Goal: Task Accomplishment & Management: Manage account settings

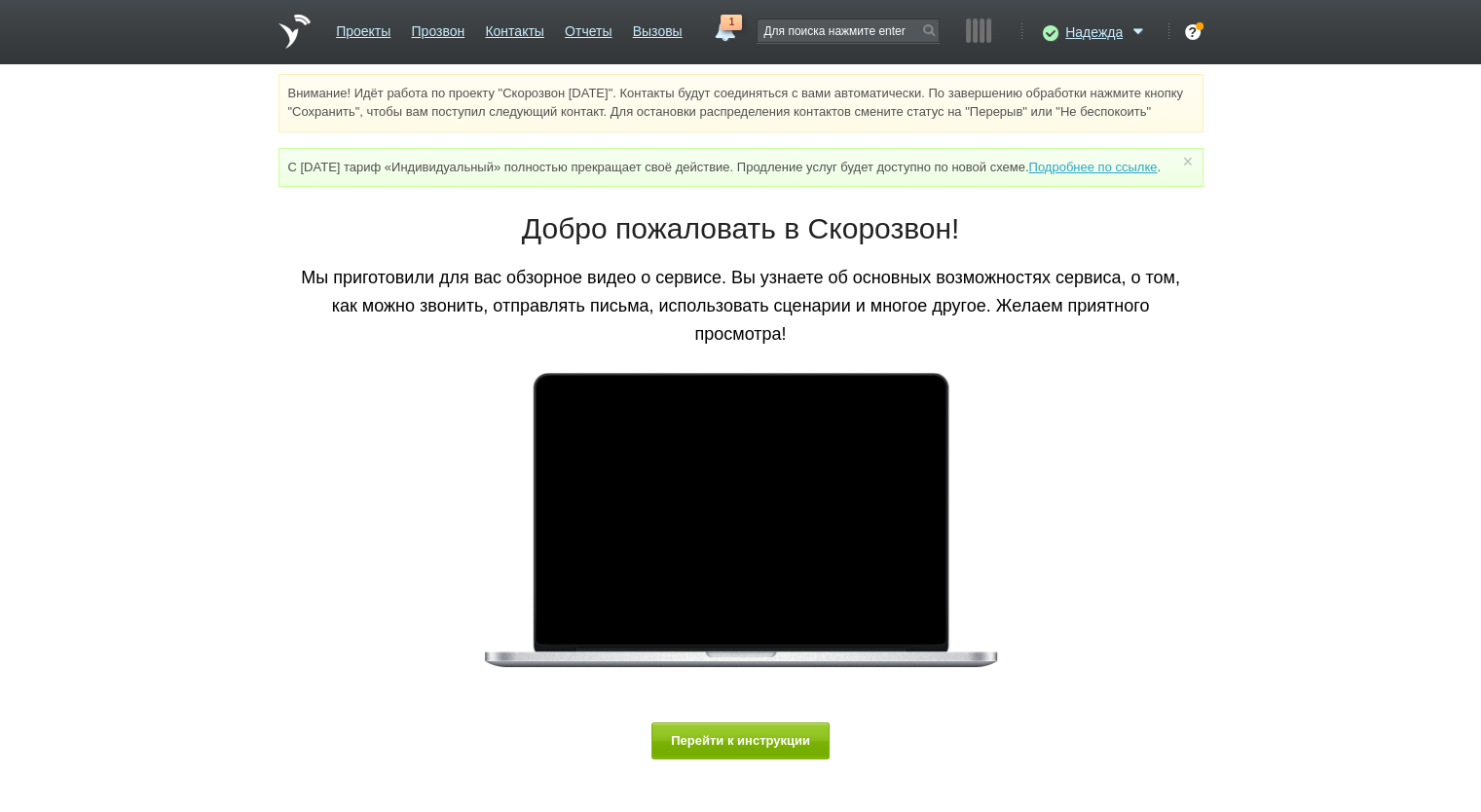
click at [735, 34] on link "1" at bounding box center [724, 27] width 35 height 24
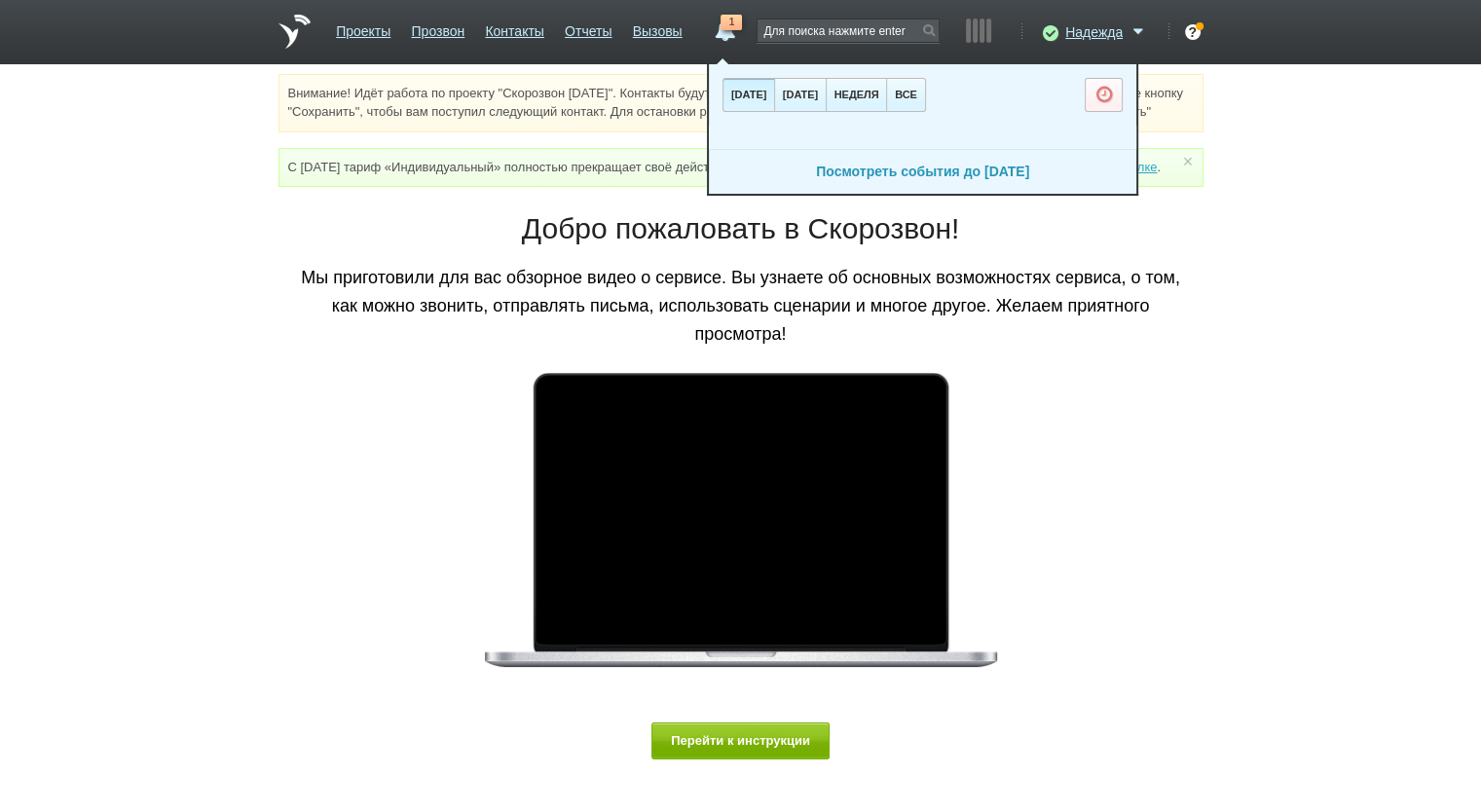
click at [954, 174] on link "Посмотреть события до [DATE]" at bounding box center [923, 172] width 213 height 16
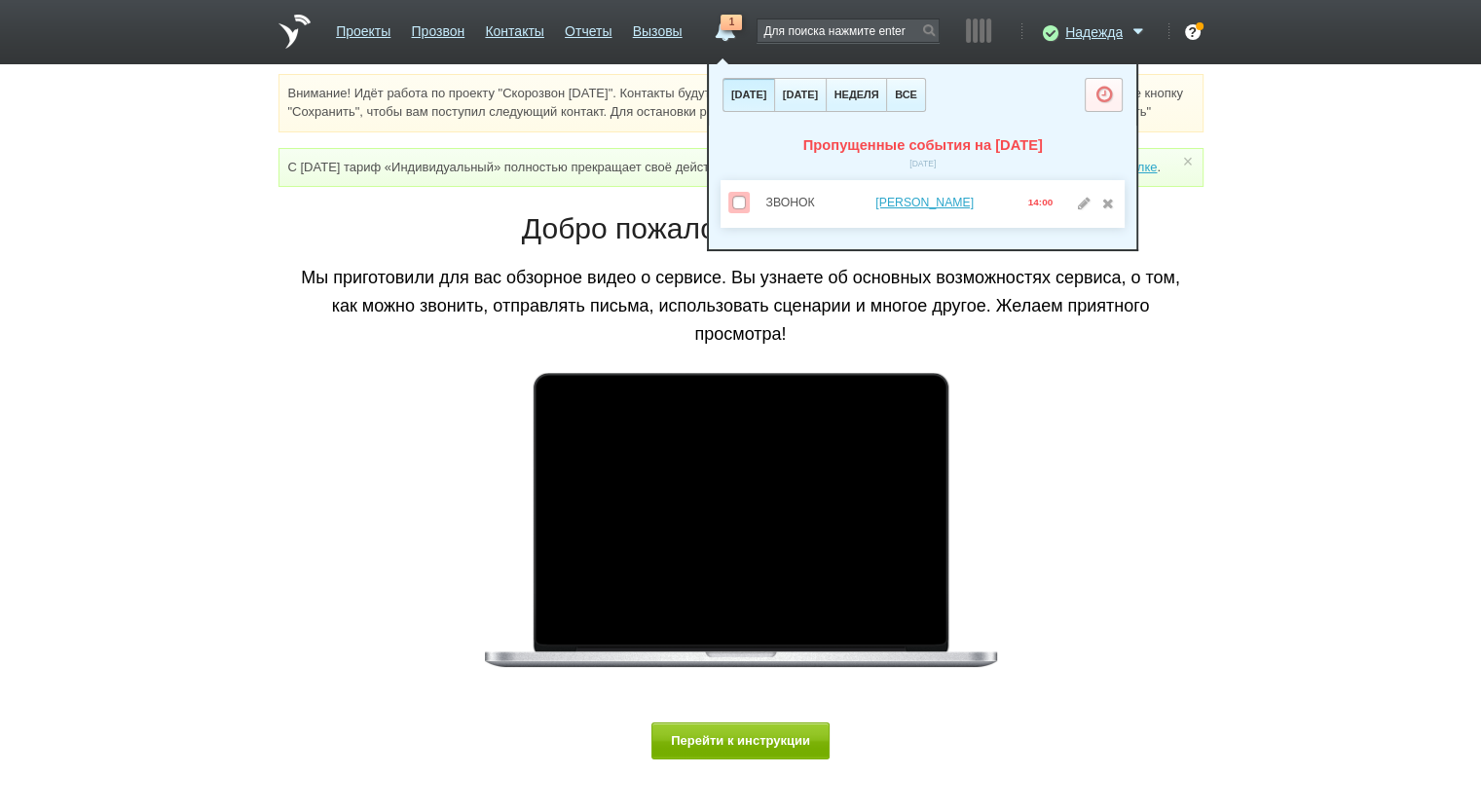
click at [1275, 265] on div "Внимание! Идёт работа по проекту "Скорозвон [DATE]". Контакты будут соединяться…" at bounding box center [740, 456] width 1481 height 763
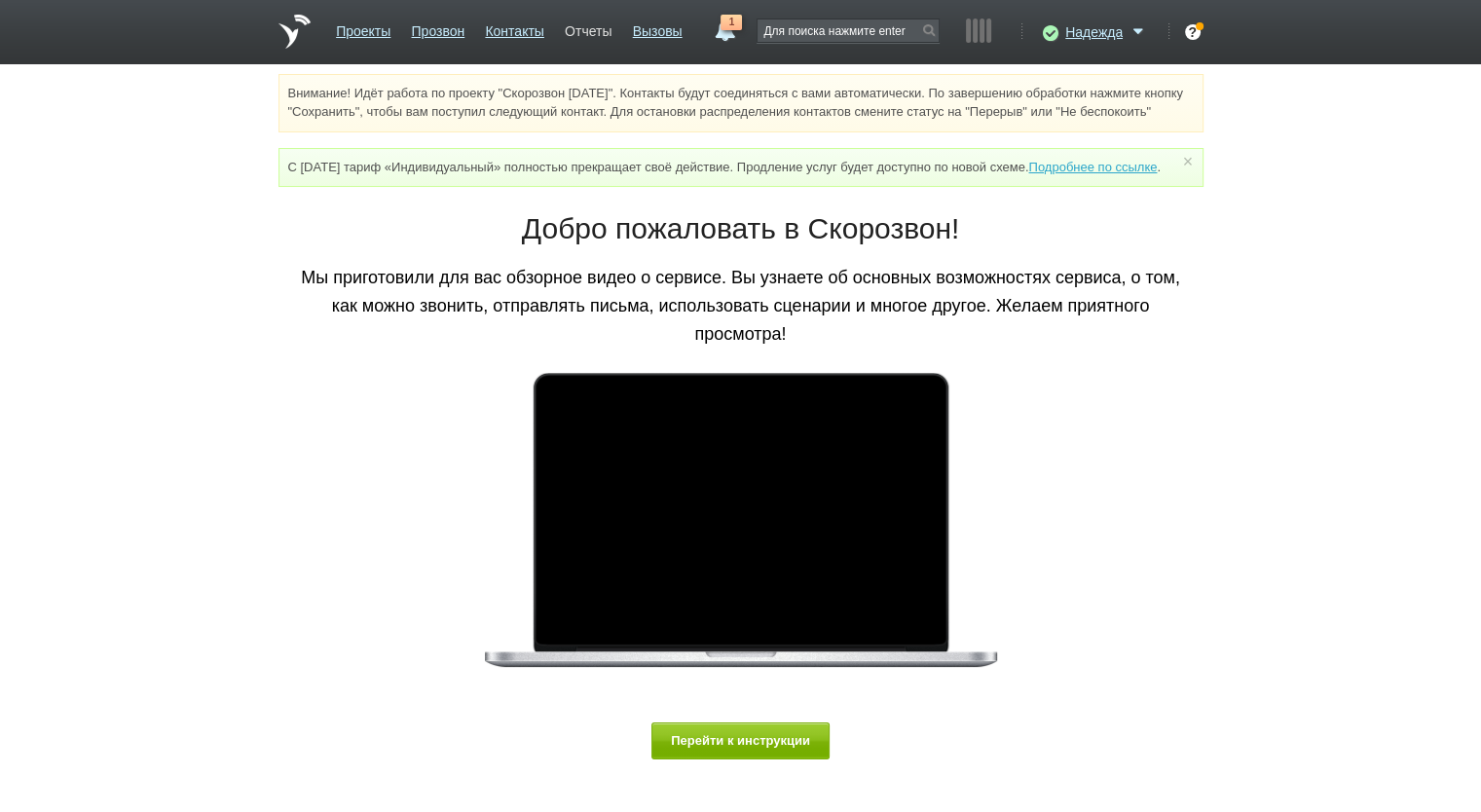
click at [577, 36] on link "Отчеты" at bounding box center [587, 28] width 47 height 28
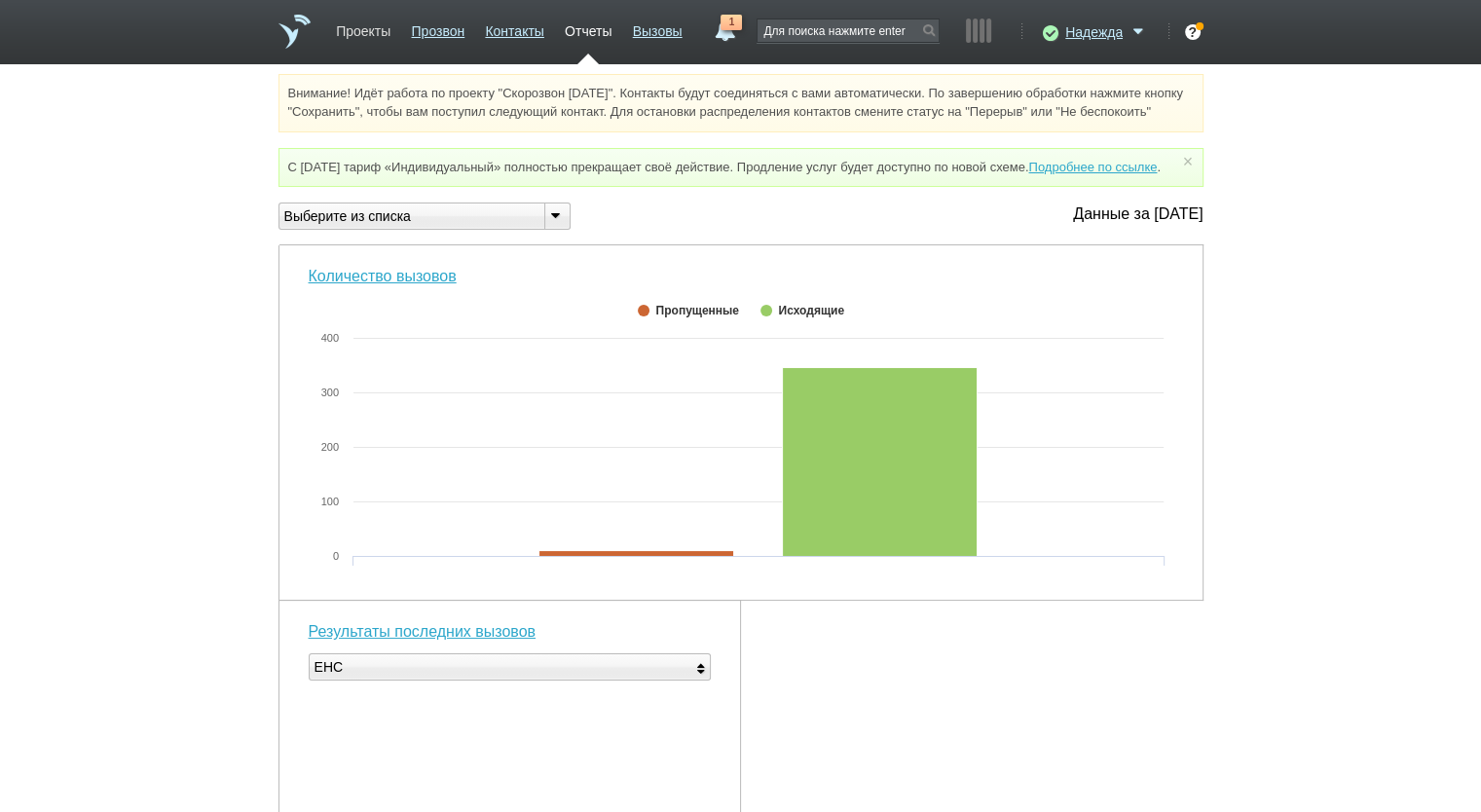
click at [363, 31] on link "Проекты" at bounding box center [363, 28] width 55 height 28
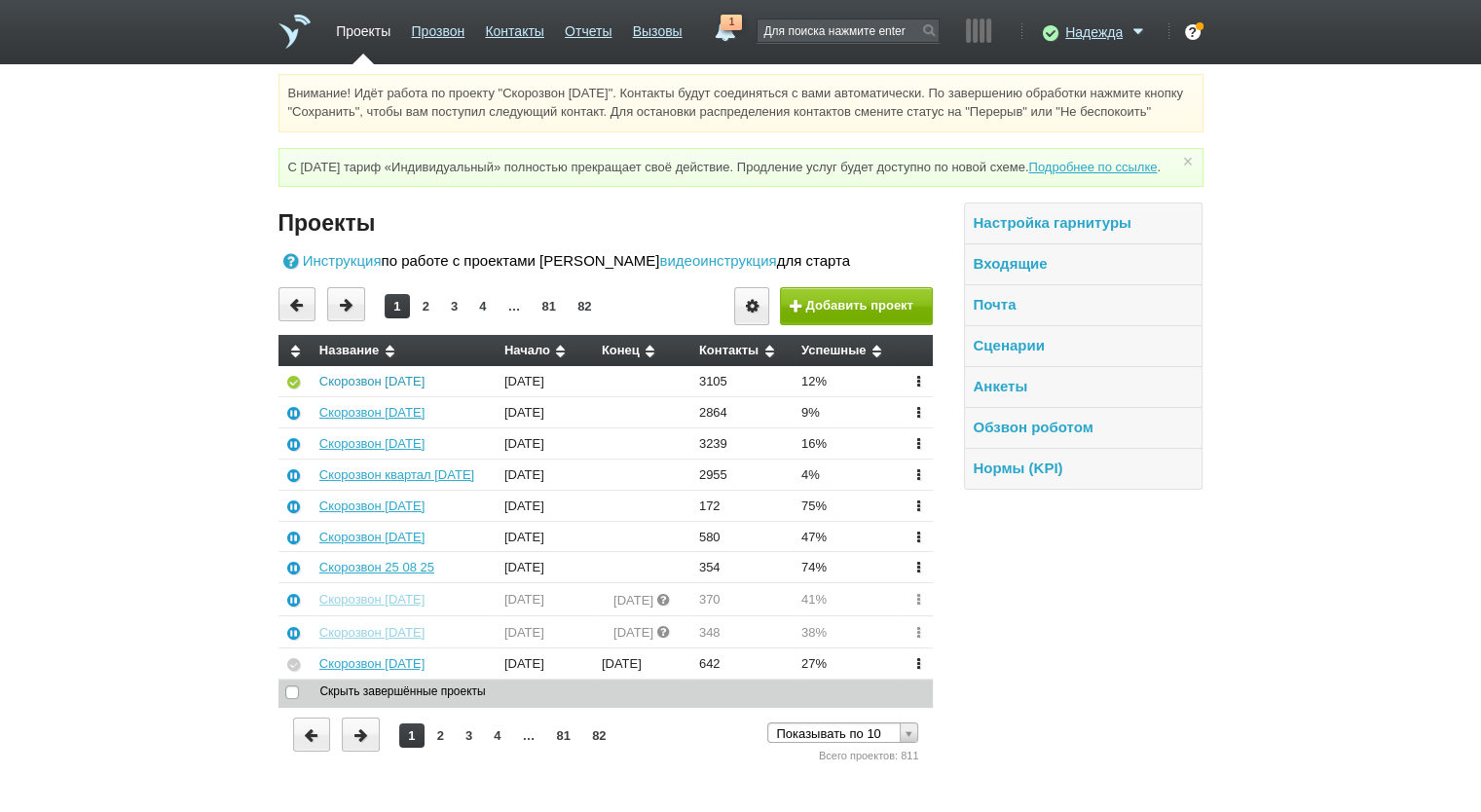
click at [370, 389] on link "Скорозвон [DATE]" at bounding box center [372, 381] width 105 height 15
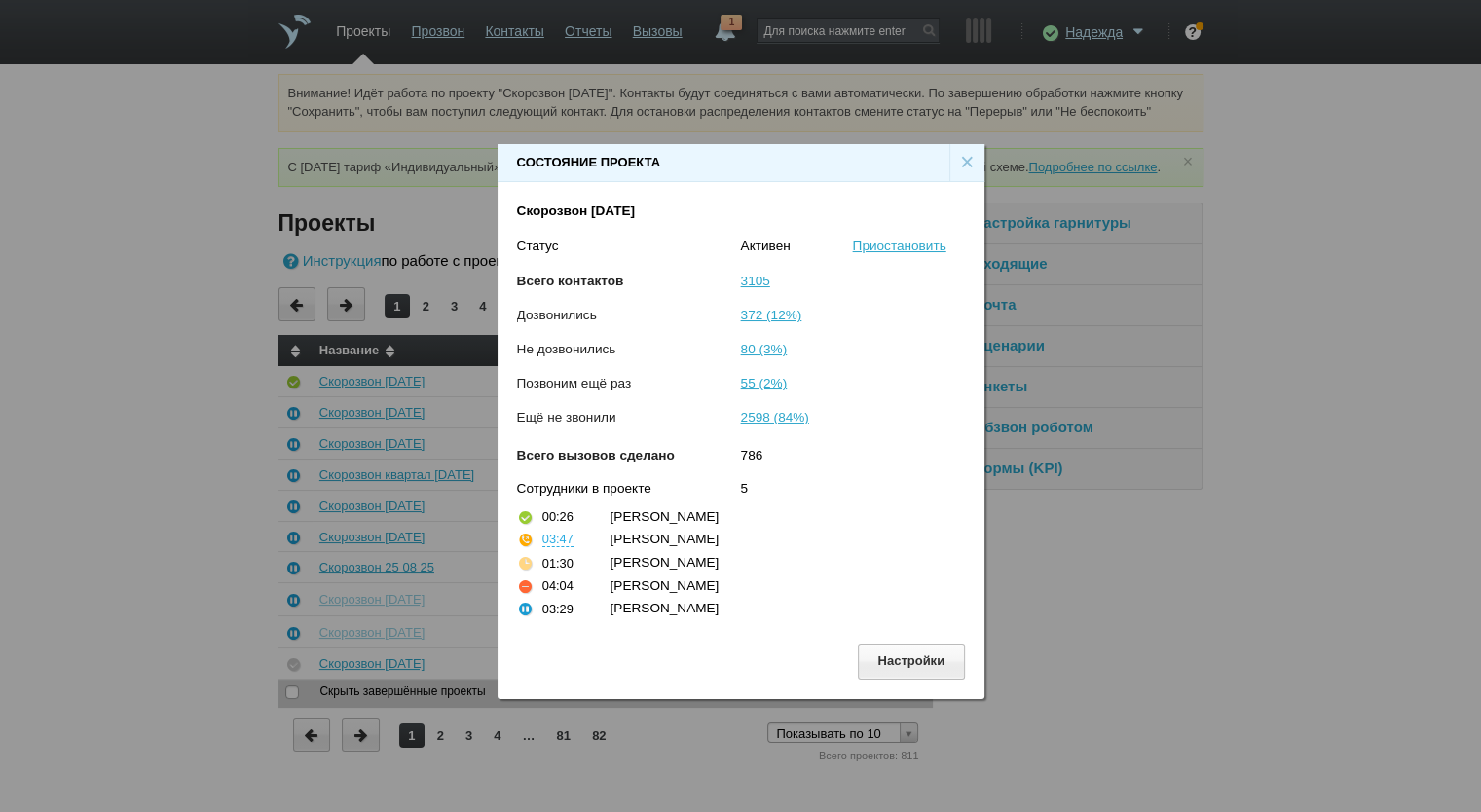
click at [962, 166] on div "×" at bounding box center [966, 162] width 35 height 37
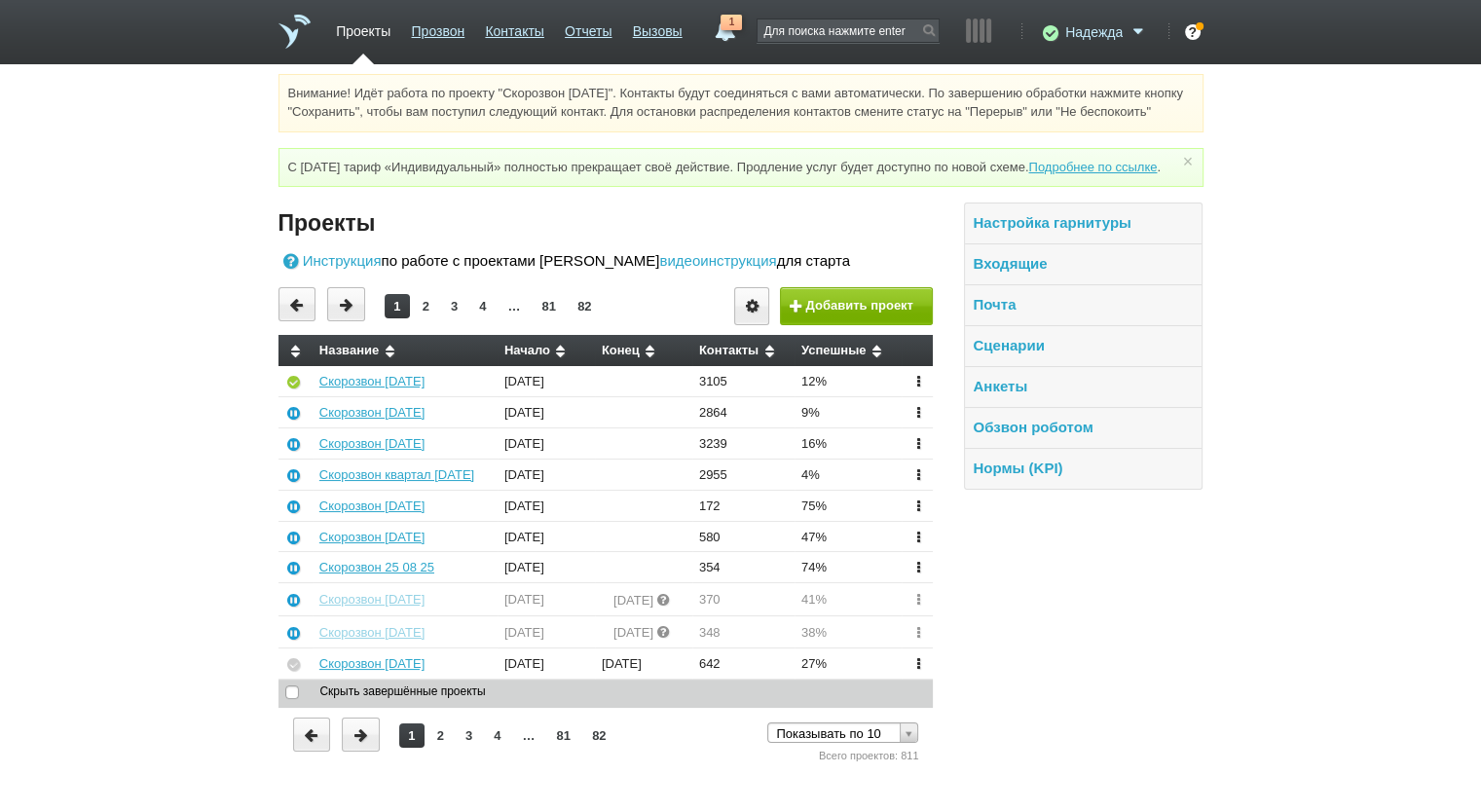
click at [1086, 33] on span "Надежда" at bounding box center [1094, 33] width 58 height 20
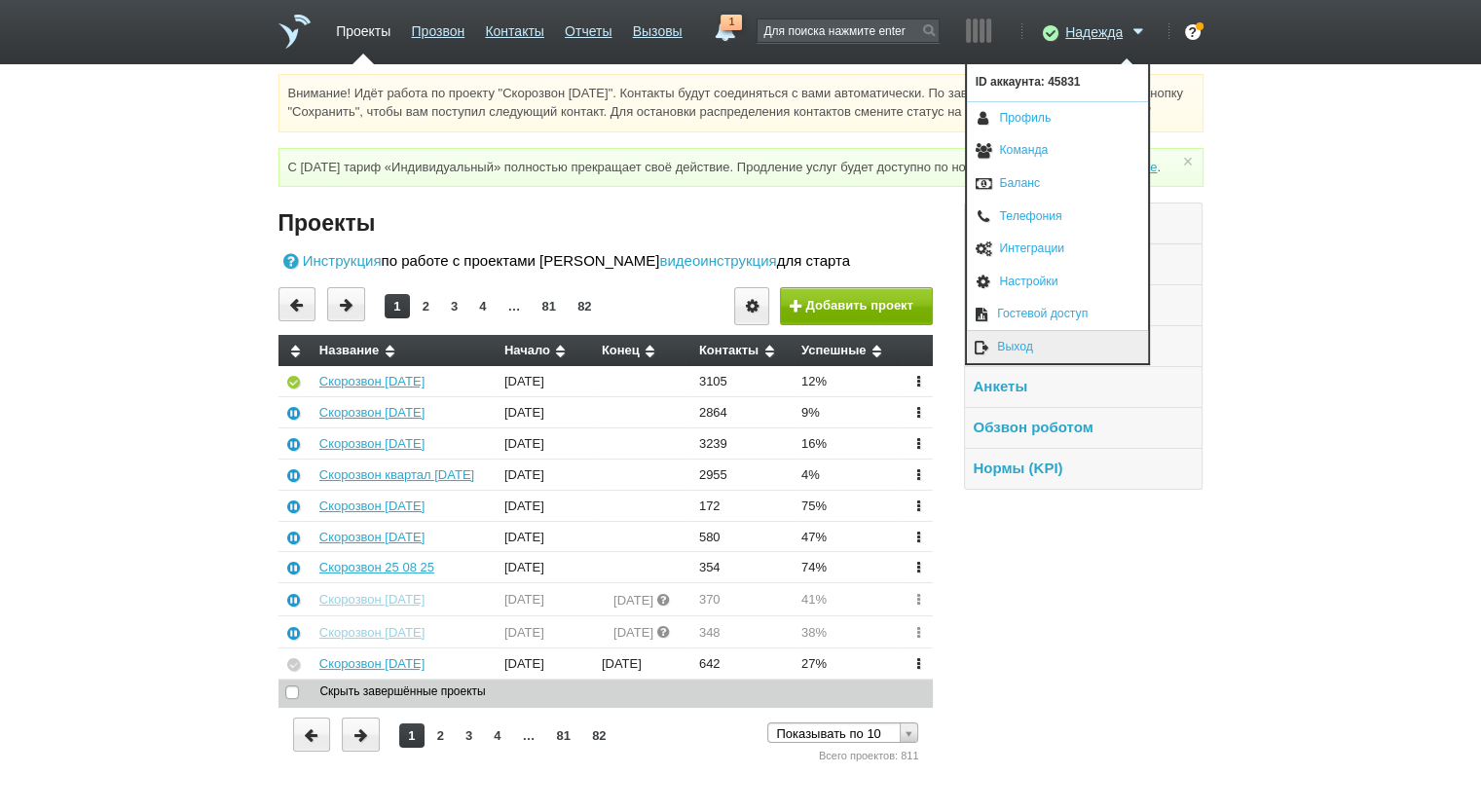
click at [1049, 340] on link "Выход" at bounding box center [1057, 347] width 182 height 32
